Goal: Navigation & Orientation: Find specific page/section

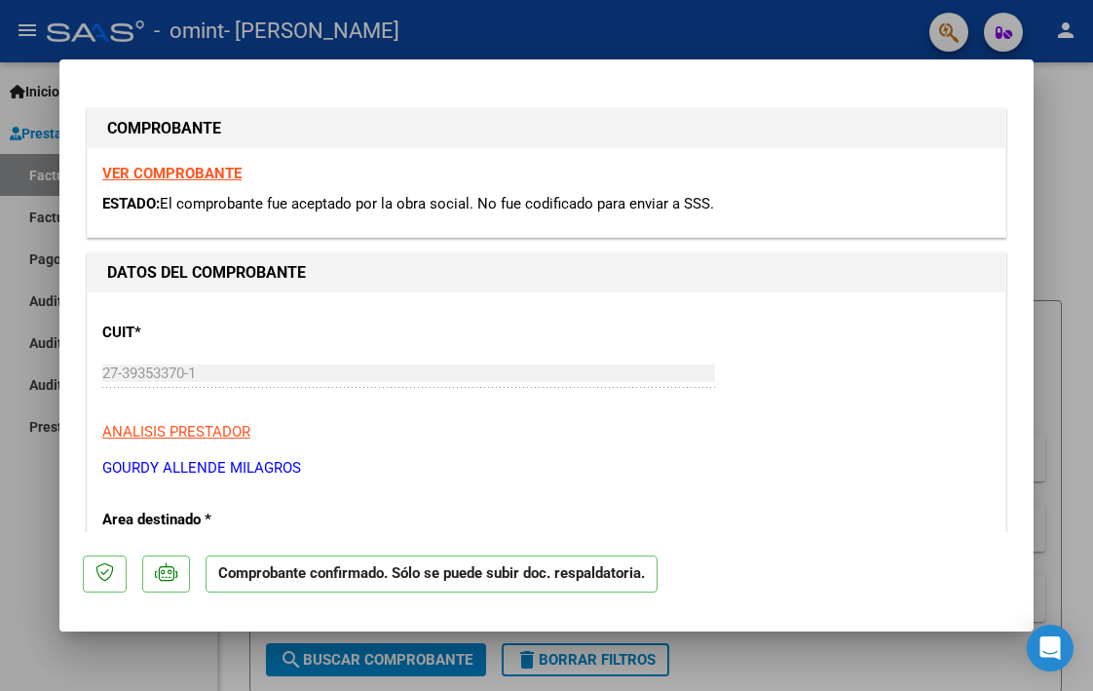
type input "$ 0,00"
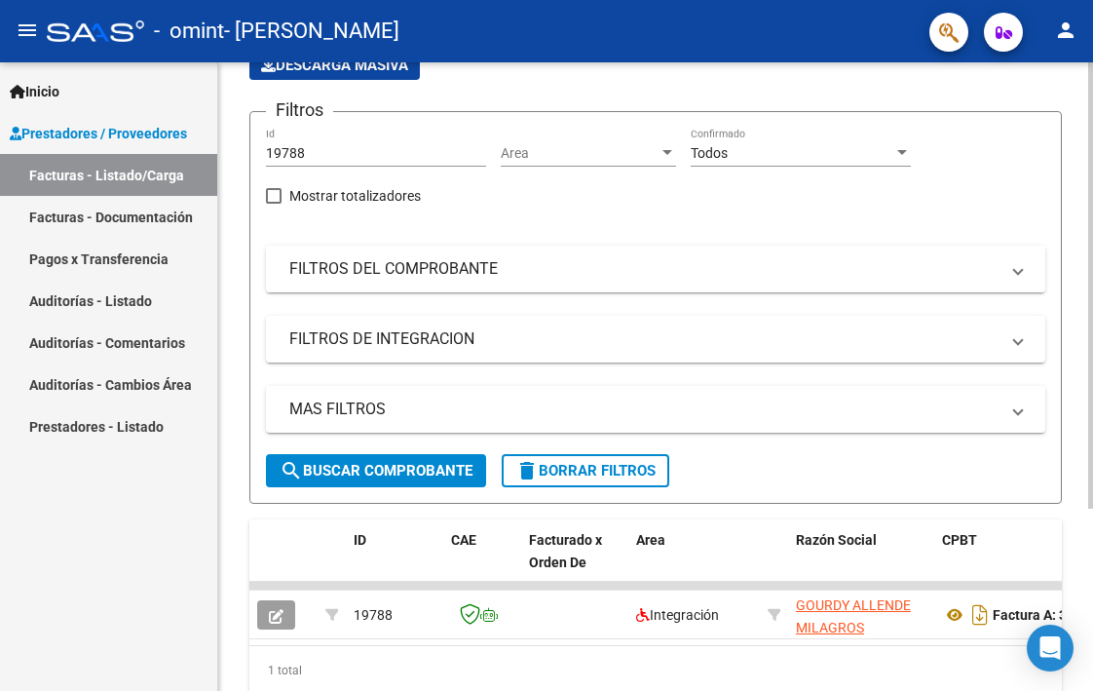
scroll to position [256, 0]
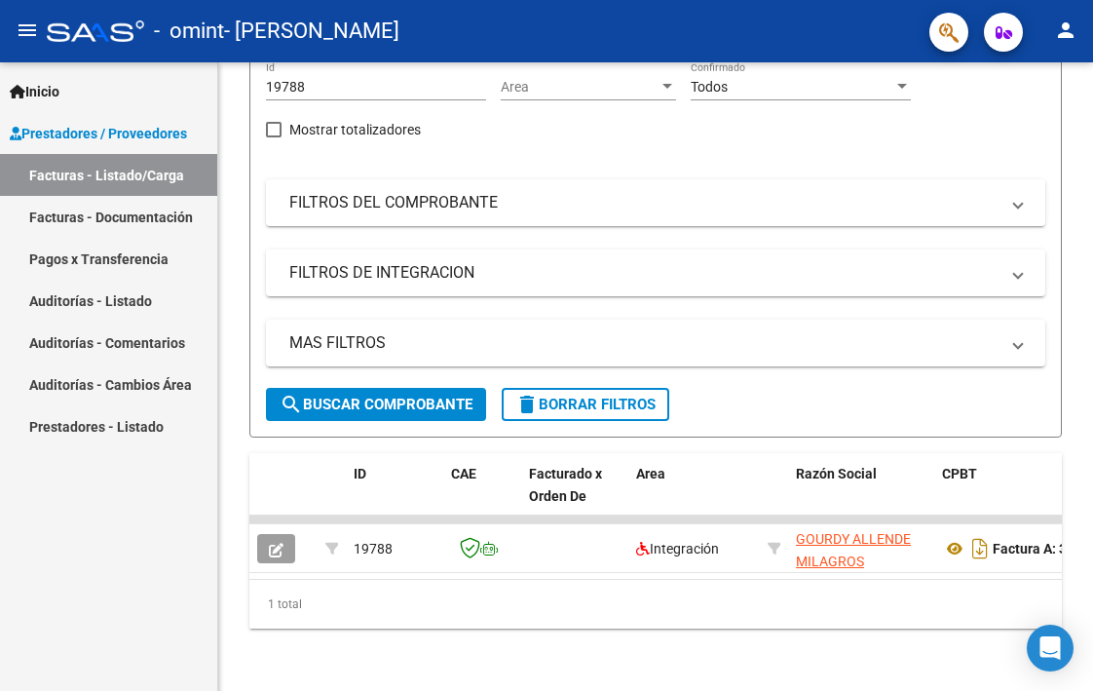
click at [176, 223] on link "Facturas - Documentación" at bounding box center [108, 217] width 217 height 42
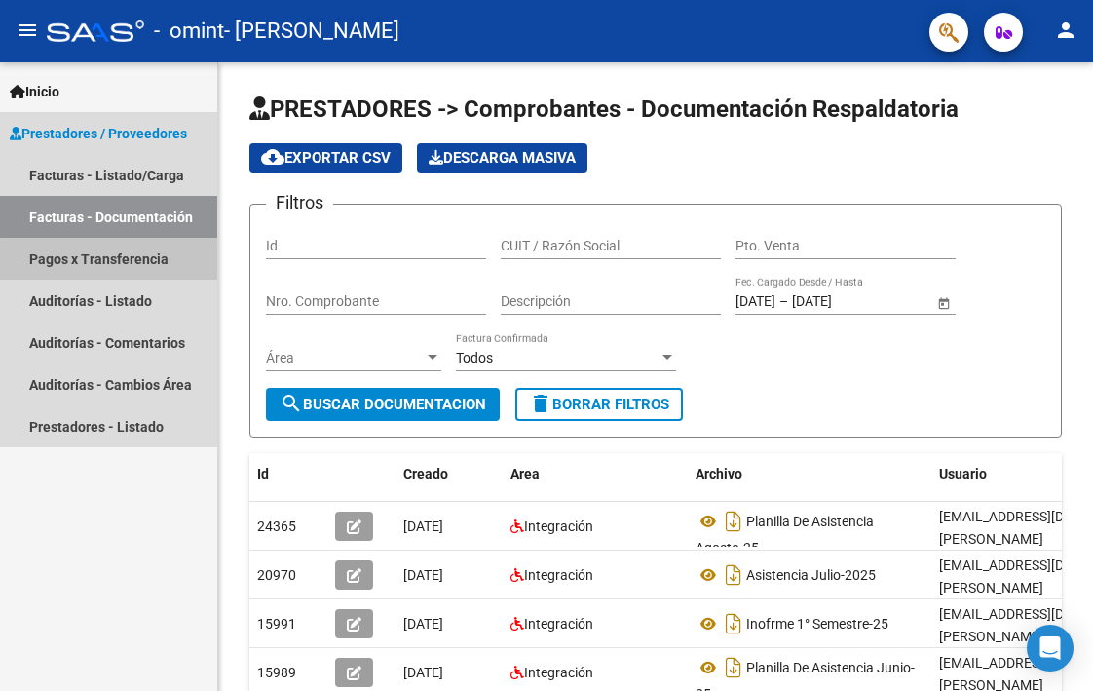
click at [126, 270] on link "Pagos x Transferencia" at bounding box center [108, 259] width 217 height 42
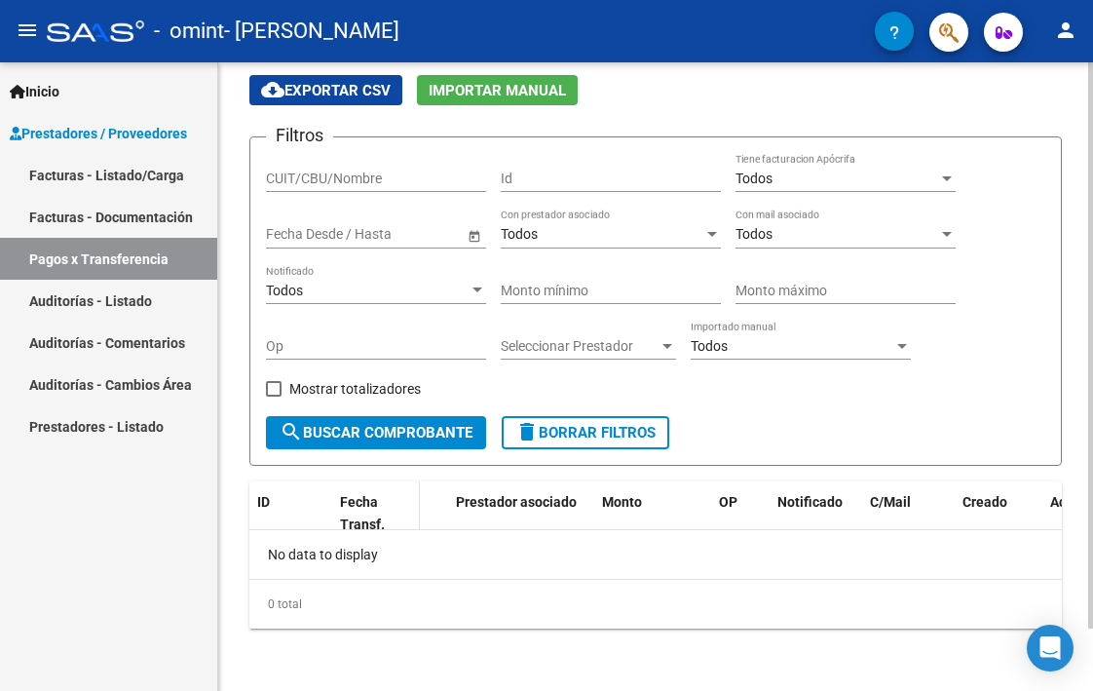
scroll to position [68, 0]
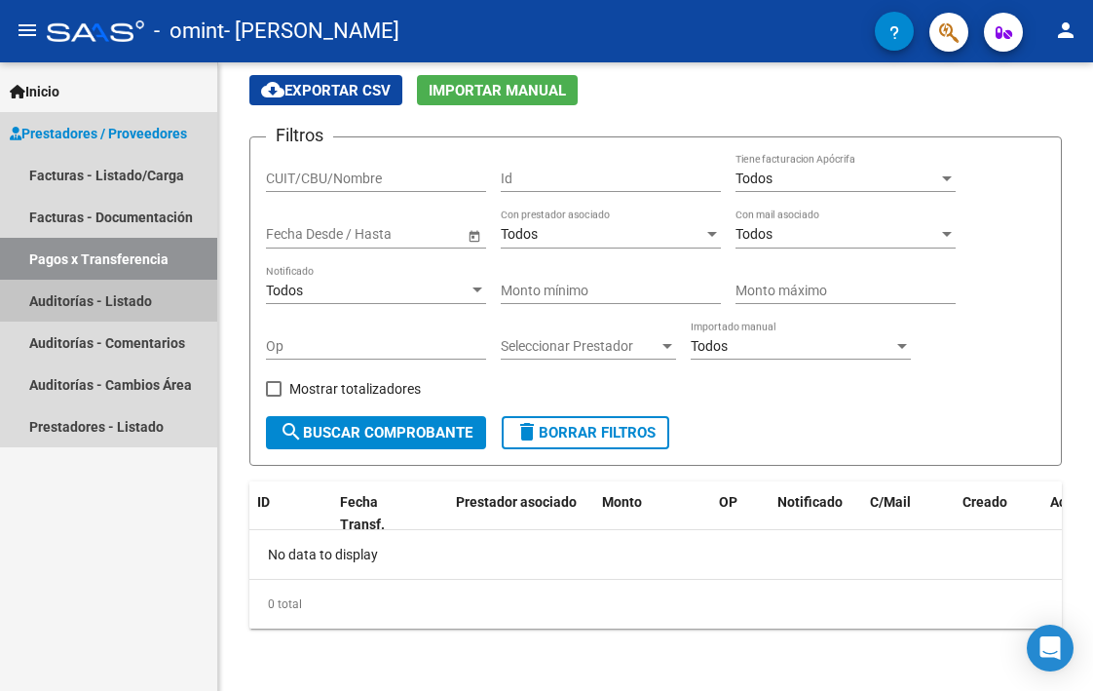
click at [151, 303] on link "Auditorías - Listado" at bounding box center [108, 301] width 217 height 42
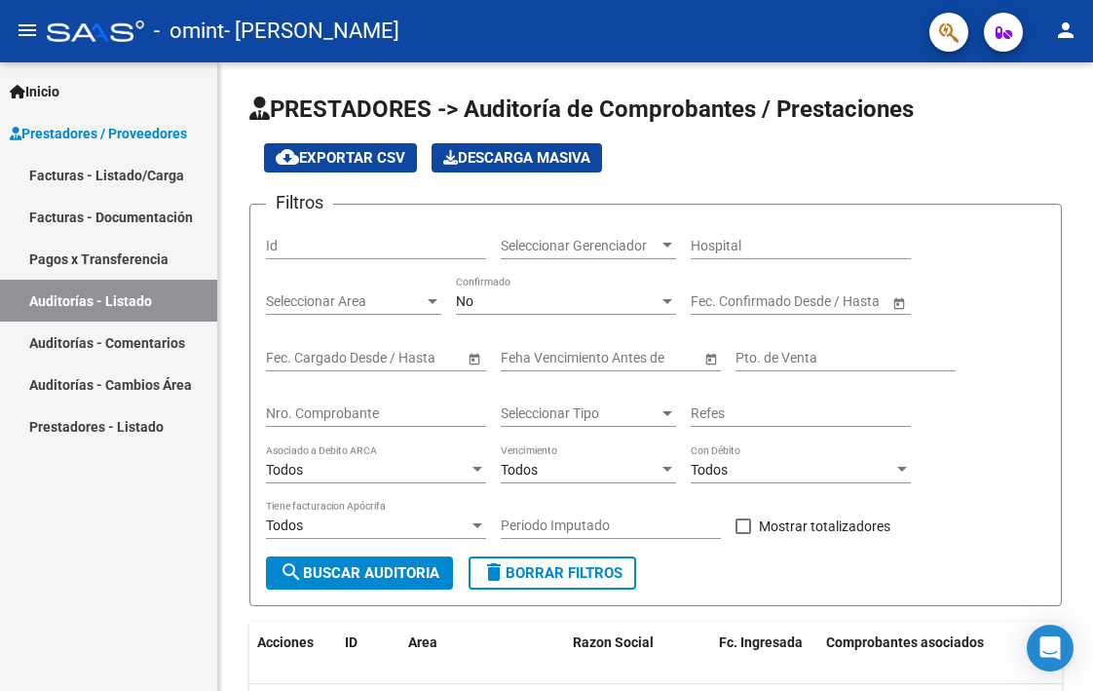
click at [133, 345] on link "Auditorías - Comentarios" at bounding box center [108, 342] width 217 height 42
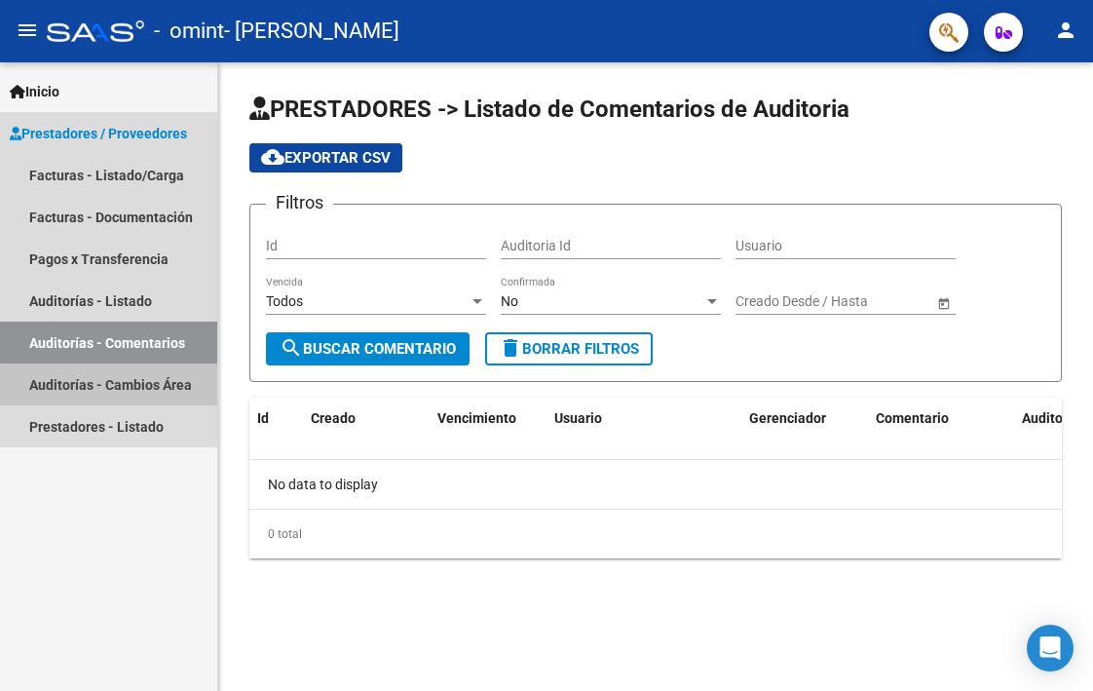
click at [122, 391] on link "Auditorías - Cambios Área" at bounding box center [108, 384] width 217 height 42
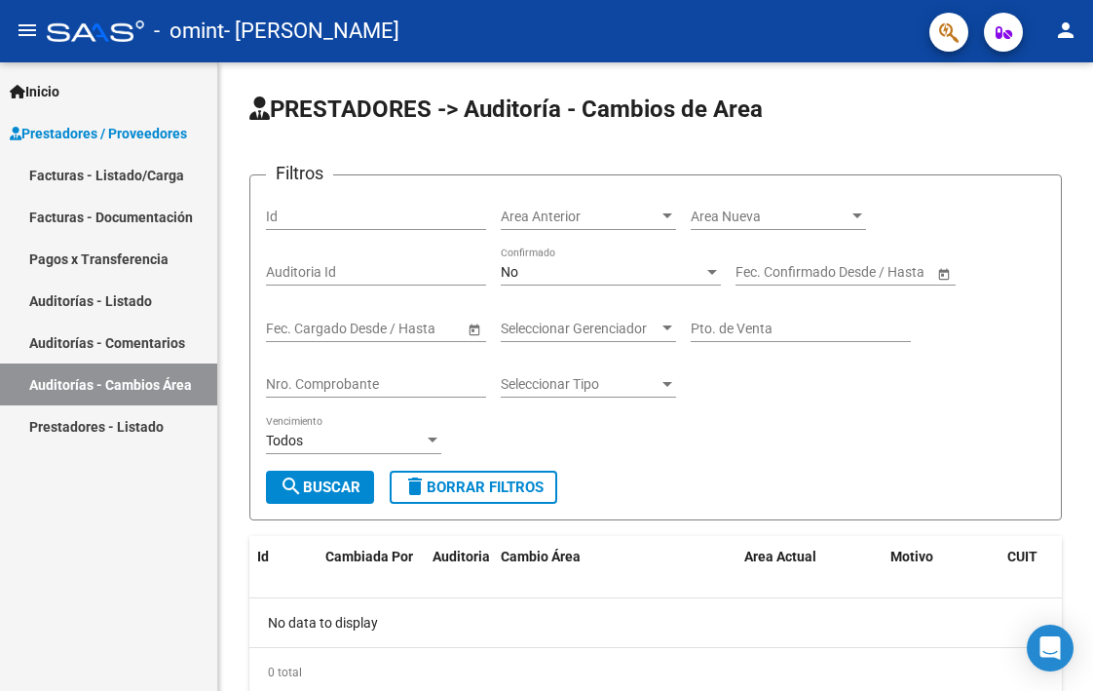
click at [114, 436] on link "Prestadores - Listado" at bounding box center [108, 426] width 217 height 42
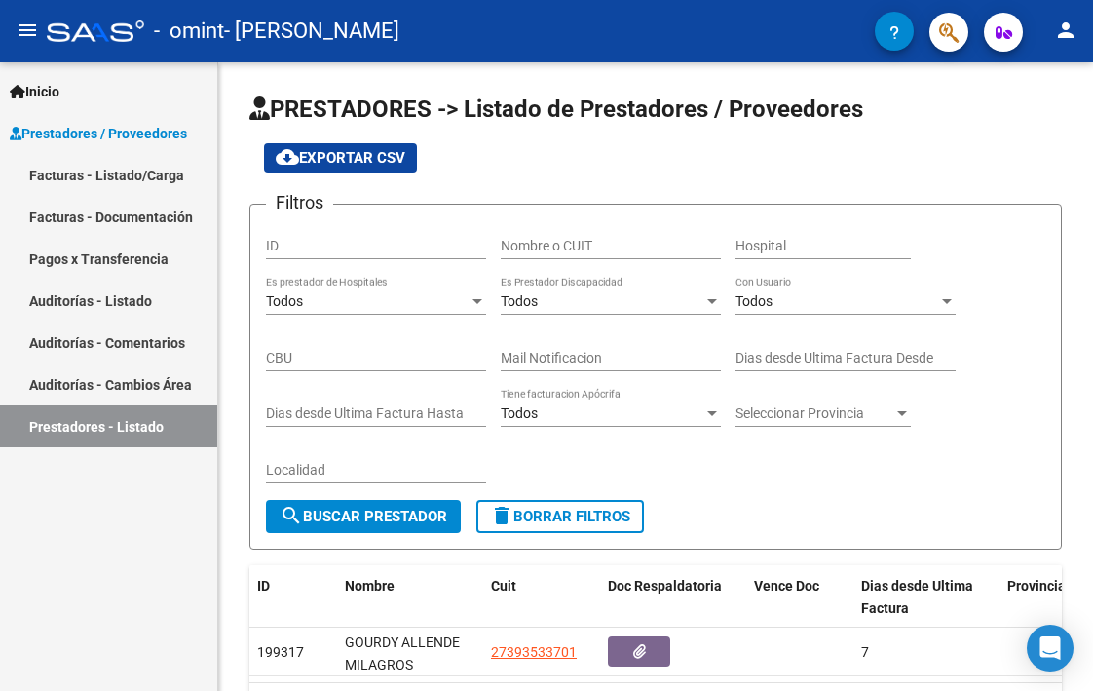
click at [175, 160] on link "Facturas - Listado/Carga" at bounding box center [108, 175] width 217 height 42
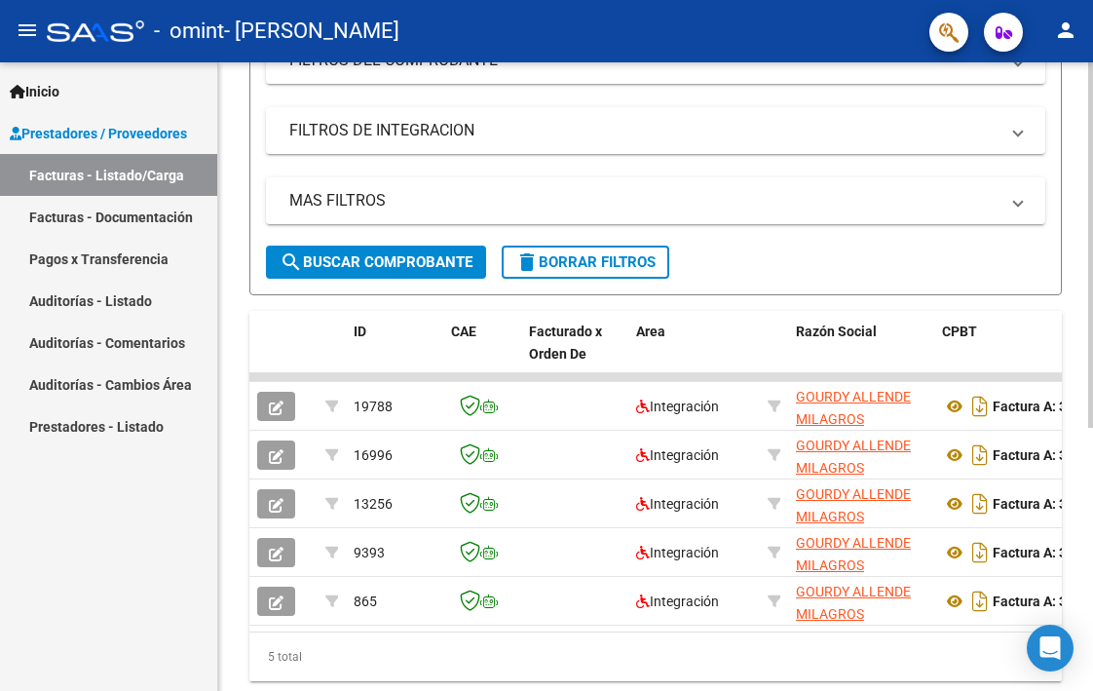
scroll to position [451, 0]
